Goal: Information Seeking & Learning: Learn about a topic

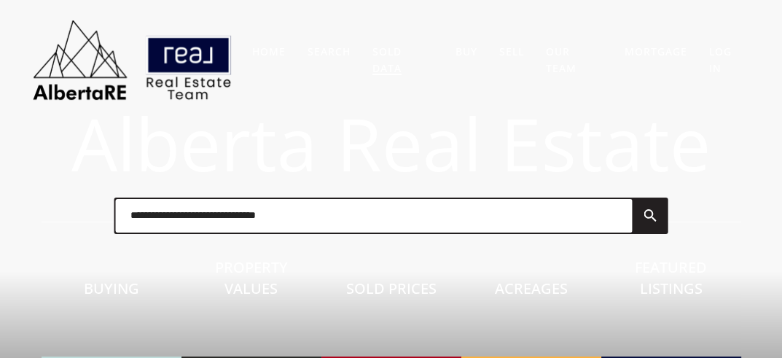
click at [391, 50] on link "Sold Data" at bounding box center [387, 59] width 29 height 31
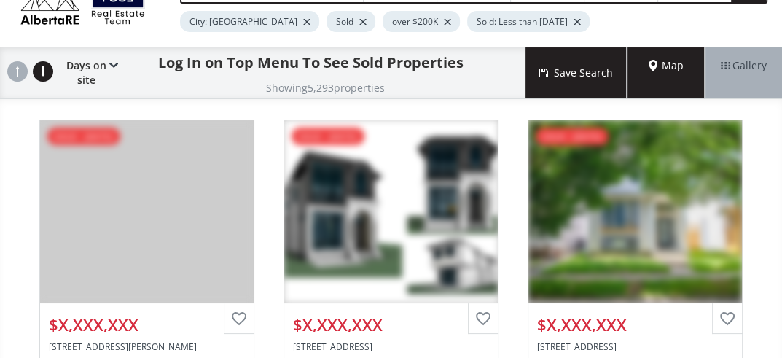
scroll to position [77, 0]
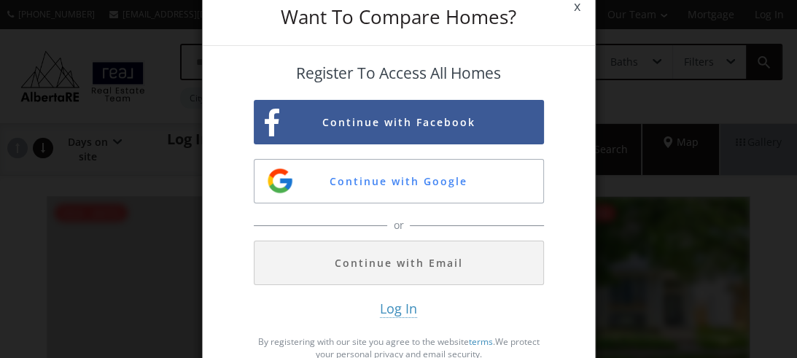
drag, startPoint x: 425, startPoint y: 261, endPoint x: 461, endPoint y: 261, distance: 35.7
click at [427, 261] on button "Continue with Email" at bounding box center [399, 263] width 290 height 44
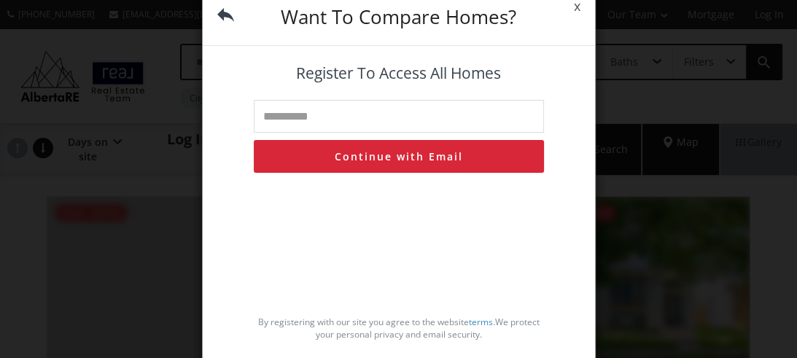
click at [369, 123] on input "text" at bounding box center [399, 116] width 290 height 33
type input "**********"
click at [391, 151] on button "Continue with Email" at bounding box center [399, 156] width 290 height 33
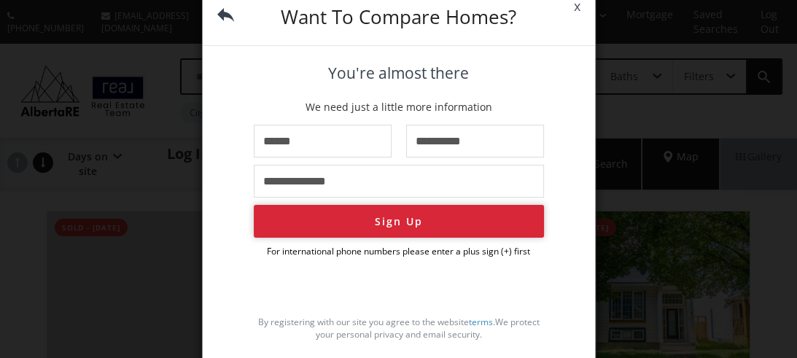
click at [412, 224] on button "Sign Up" at bounding box center [399, 221] width 290 height 33
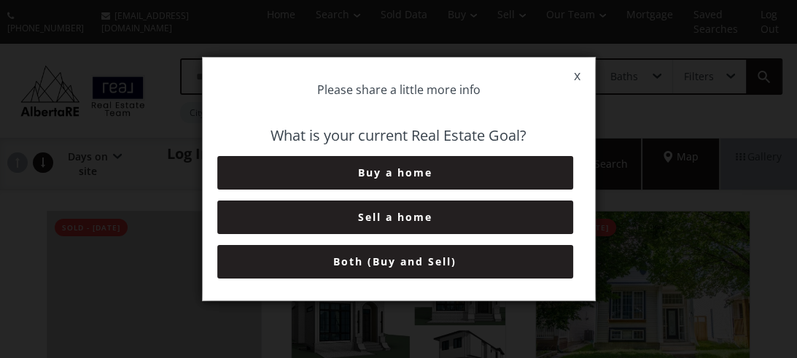
click at [478, 261] on button "Both (Buy and Sell)" at bounding box center [395, 262] width 356 height 34
click at [482, 263] on button "6+ Months" at bounding box center [395, 262] width 356 height 34
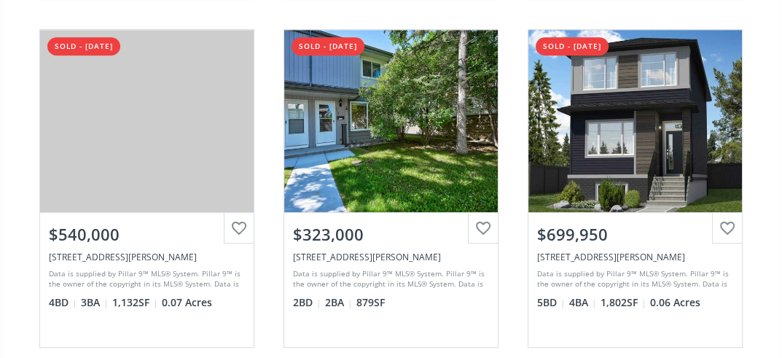
scroll to position [538, 0]
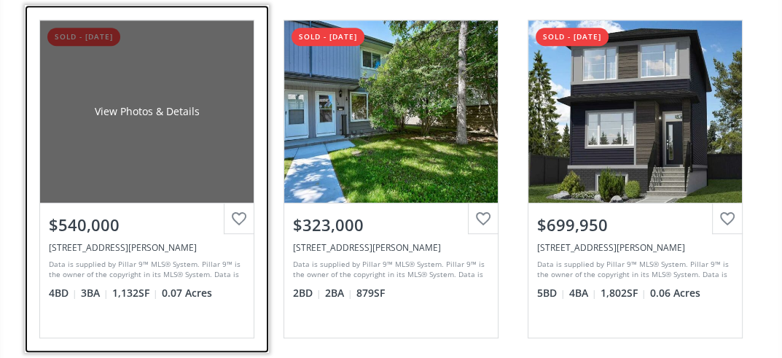
click at [130, 168] on div "View Photos & Details" at bounding box center [147, 111] width 214 height 182
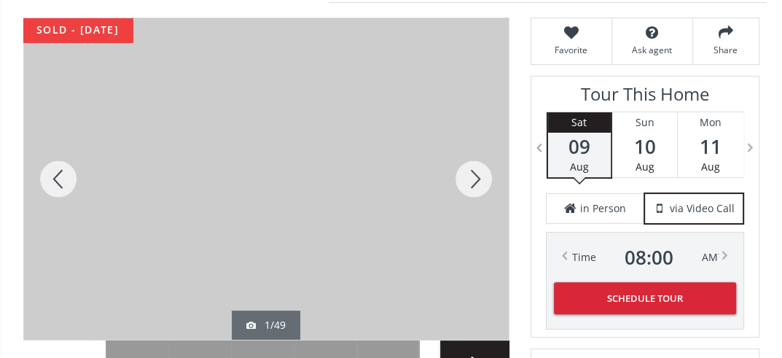
scroll to position [230, 0]
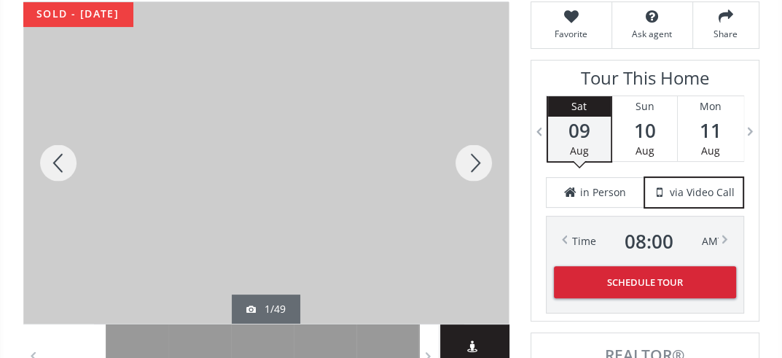
click at [313, 221] on div at bounding box center [266, 163] width 486 height 322
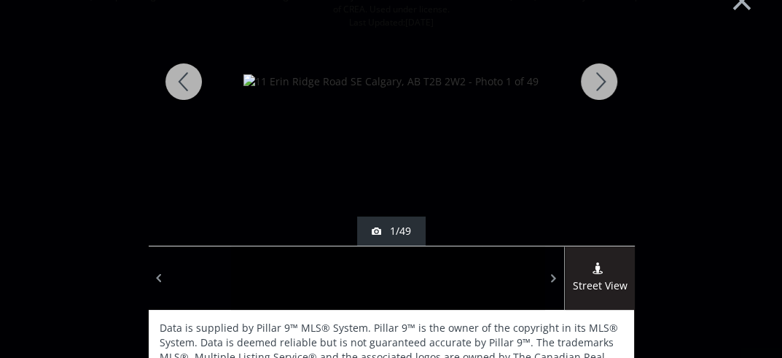
scroll to position [24, 0]
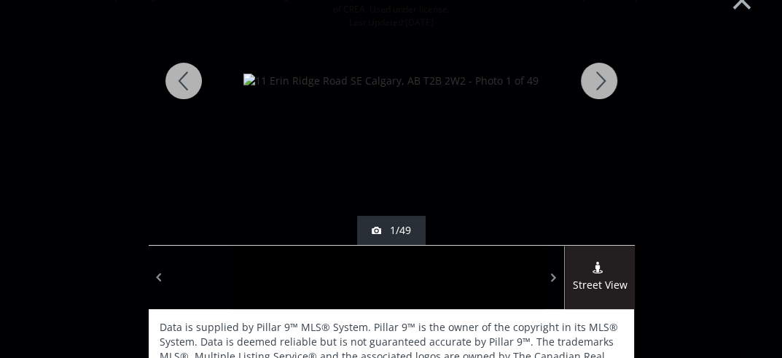
click at [593, 82] on div at bounding box center [599, 81] width 70 height 328
click at [591, 84] on div at bounding box center [599, 81] width 70 height 328
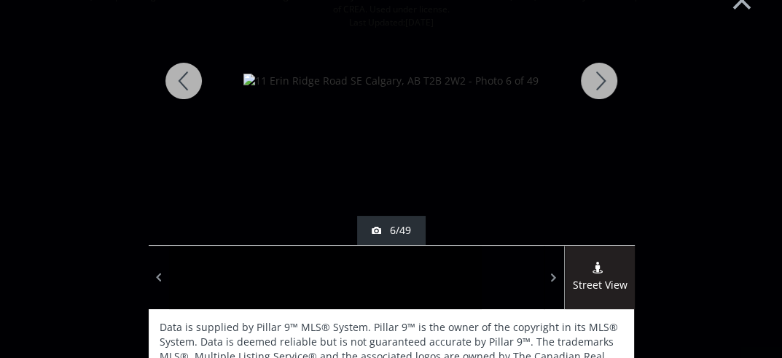
click at [591, 84] on div at bounding box center [599, 81] width 70 height 328
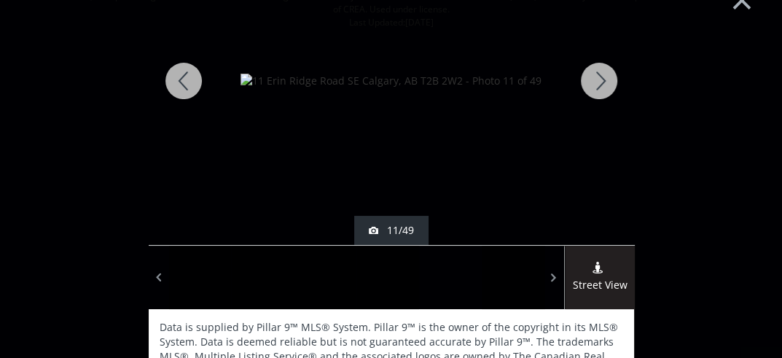
click at [591, 84] on div at bounding box center [599, 81] width 70 height 328
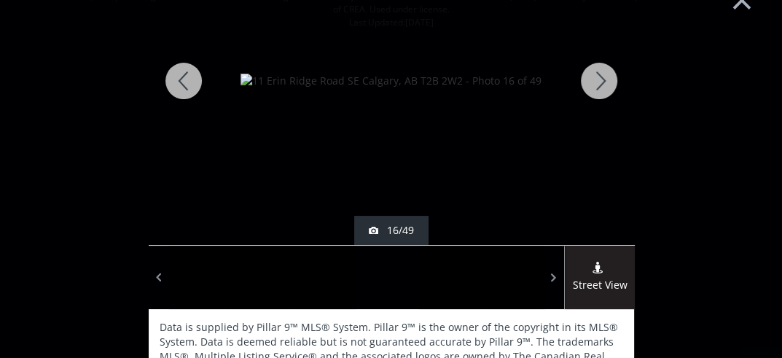
click at [596, 86] on div at bounding box center [599, 81] width 70 height 328
click at [599, 87] on div at bounding box center [599, 81] width 70 height 328
click at [601, 87] on div at bounding box center [599, 81] width 70 height 328
click at [602, 85] on div at bounding box center [599, 81] width 70 height 328
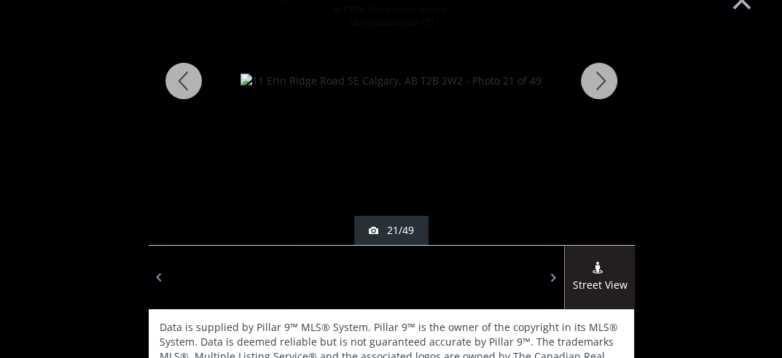
click at [602, 85] on div at bounding box center [599, 81] width 70 height 328
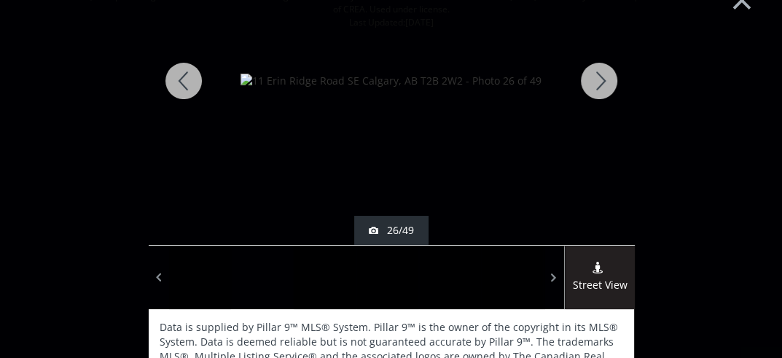
click at [602, 85] on div at bounding box center [599, 81] width 70 height 328
click at [601, 85] on div at bounding box center [599, 81] width 70 height 328
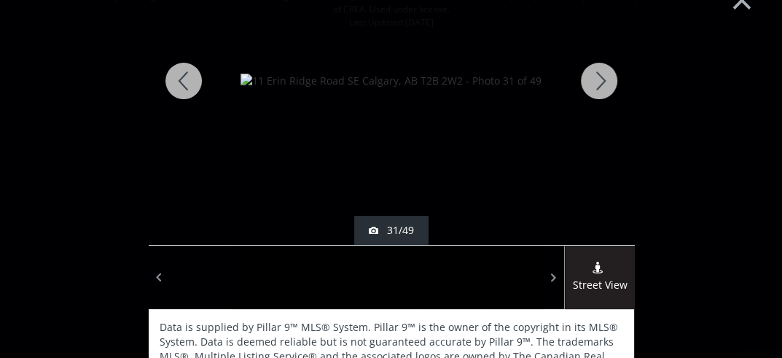
click at [599, 84] on div at bounding box center [599, 81] width 70 height 328
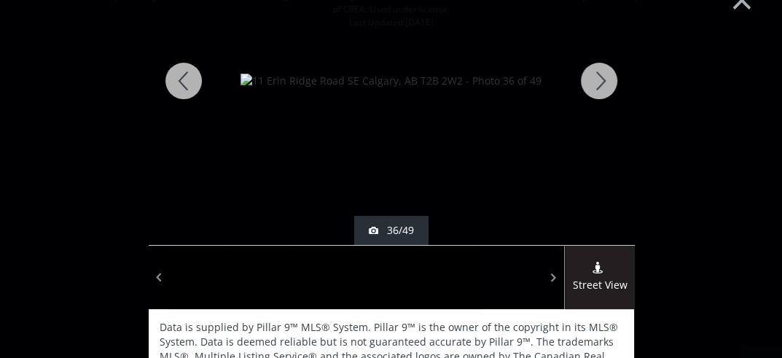
click at [599, 84] on div at bounding box center [599, 81] width 70 height 328
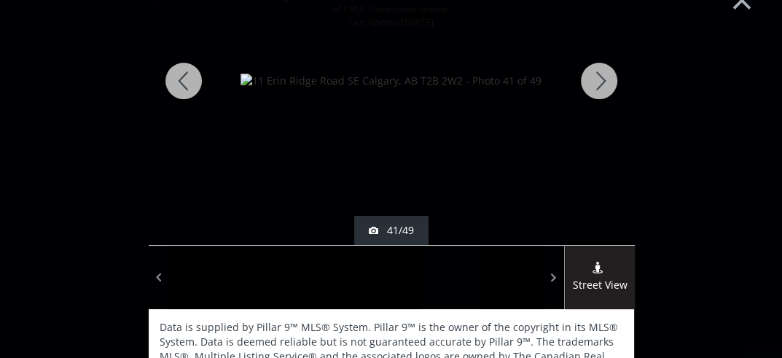
click at [599, 84] on div at bounding box center [599, 81] width 70 height 328
click at [599, 82] on div at bounding box center [599, 81] width 70 height 328
click at [599, 81] on div at bounding box center [599, 81] width 70 height 328
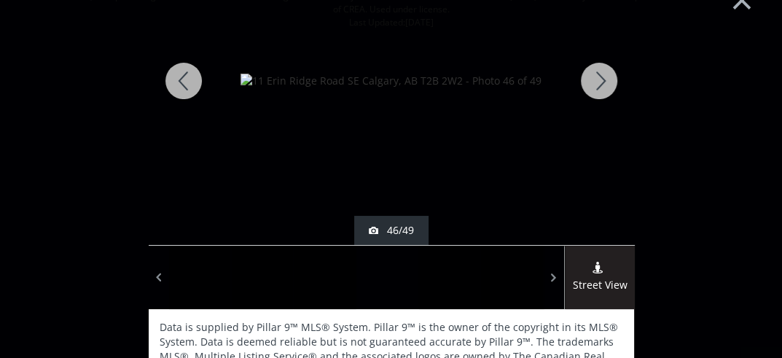
click at [599, 81] on div at bounding box center [599, 81] width 70 height 328
click at [592, 85] on div at bounding box center [599, 81] width 70 height 328
click at [592, 81] on div at bounding box center [599, 81] width 70 height 328
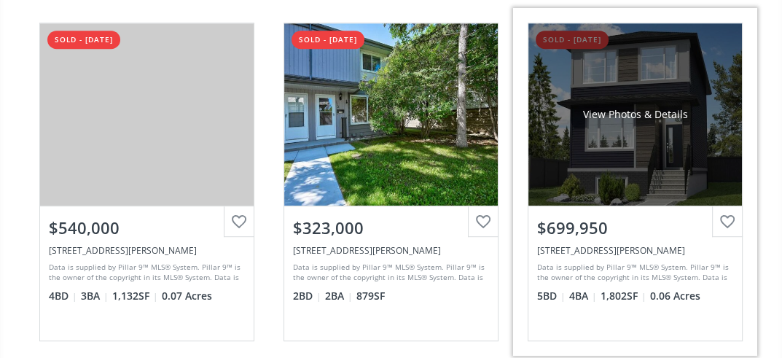
scroll to position [525, 0]
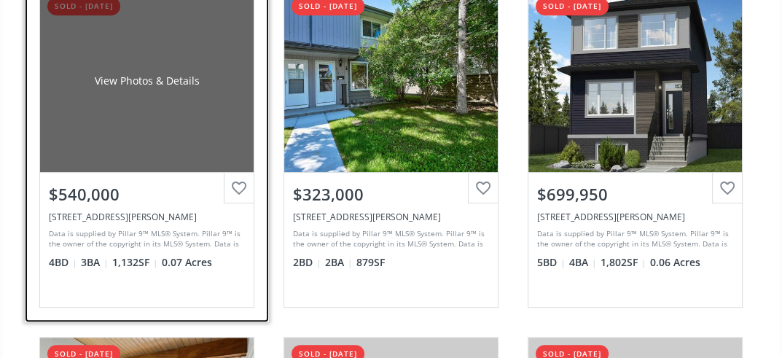
click at [205, 73] on div "View Photos & Details" at bounding box center [147, 81] width 214 height 182
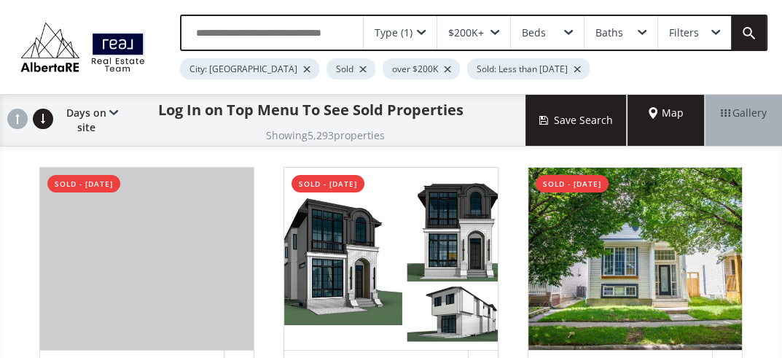
scroll to position [524, 0]
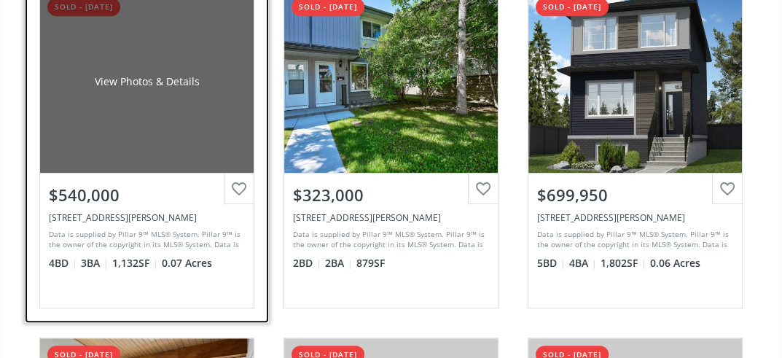
click at [131, 214] on div "11 Erin Ridge Road SE, Calgary, AB T2B 2W2" at bounding box center [147, 217] width 196 height 12
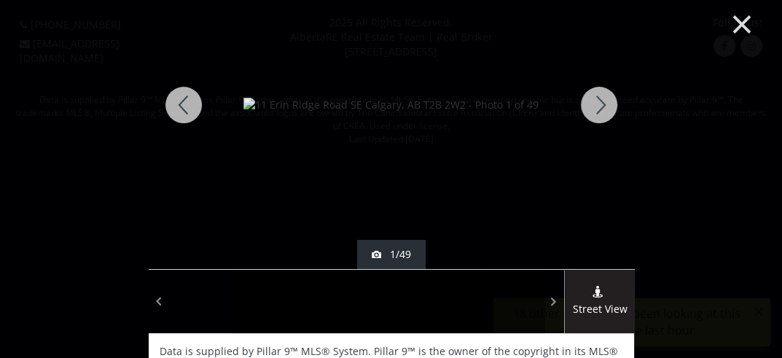
click at [731, 23] on button "×" at bounding box center [742, 23] width 80 height 60
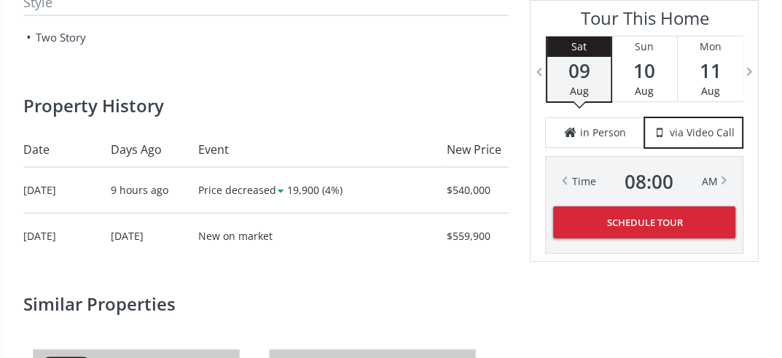
scroll to position [2001, 0]
